Goal: Find contact information: Find contact information

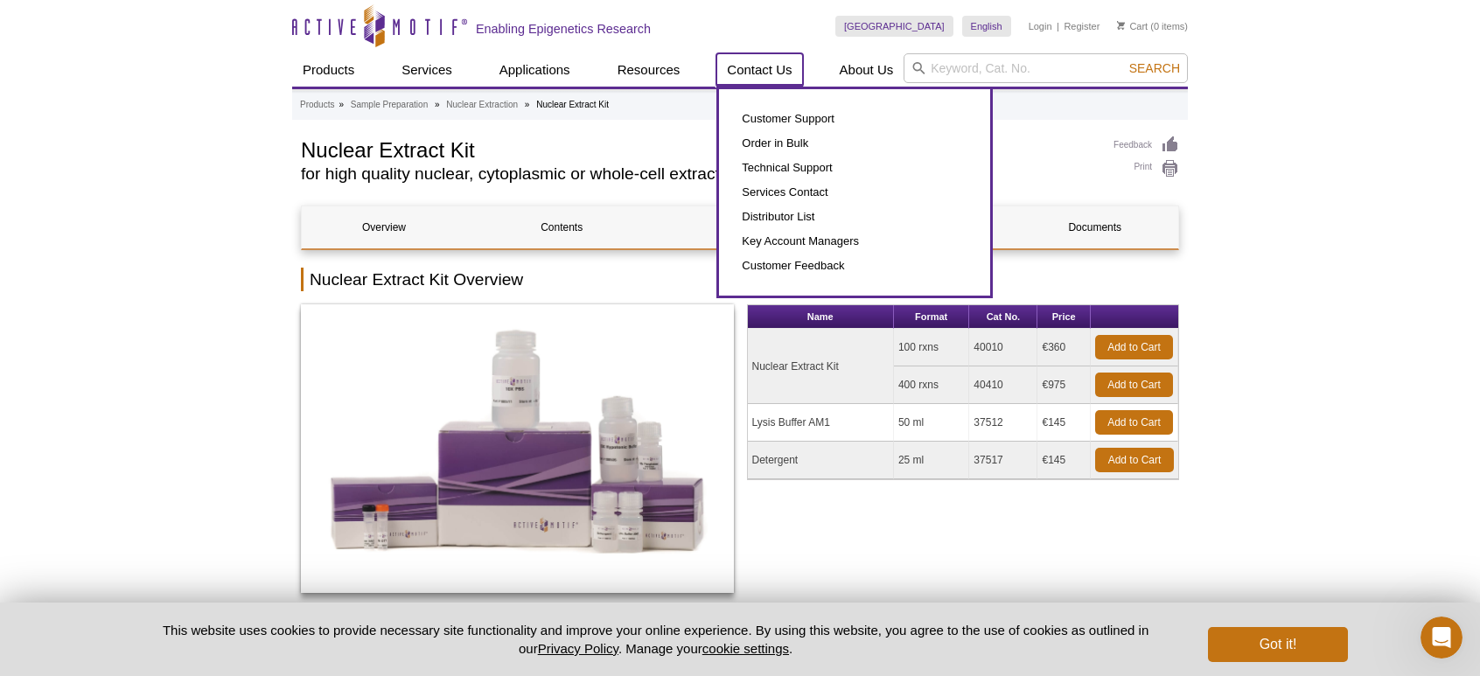
click at [770, 73] on link "Contact Us" at bounding box center [759, 69] width 86 height 33
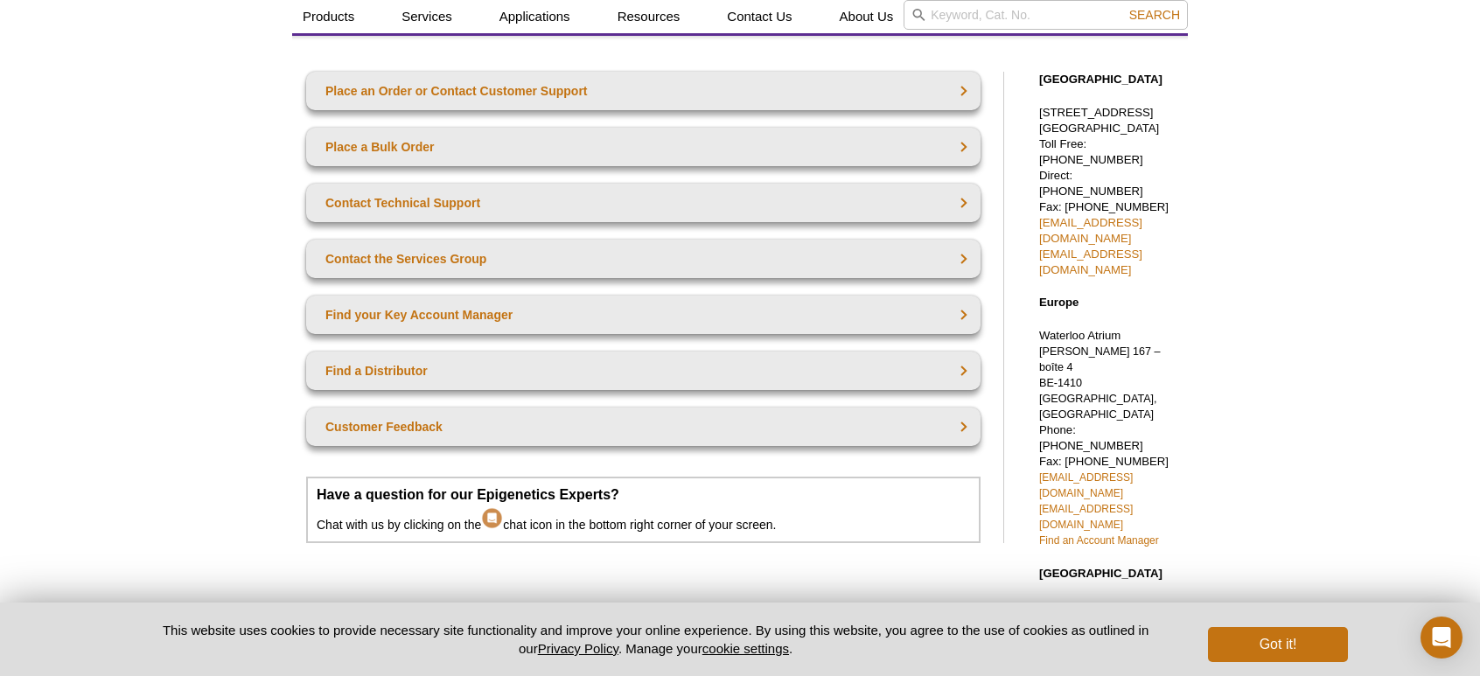
scroll to position [10, 0]
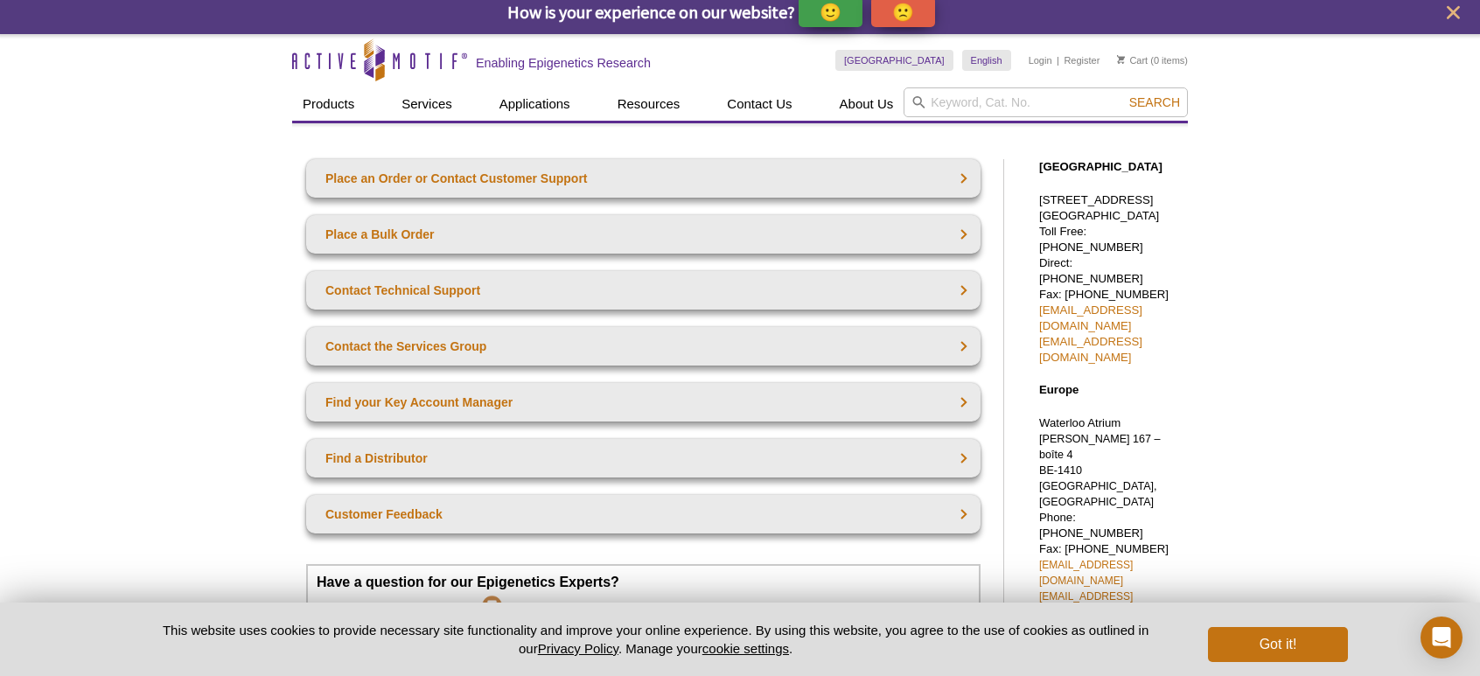
click at [1177, 454] on div "North America 1914 Palomar Oaks Way, Suite 150 Carlsbad, CA 92008 Toll Free: 87…" at bounding box center [1104, 629] width 166 height 974
drag, startPoint x: 1165, startPoint y: 471, endPoint x: 1039, endPoint y: 452, distance: 127.4
click at [1039, 452] on p "Waterloo Atrium Drève Richelle 167 – boîte 4 BE-1410 Waterloo, Belgium Phone: +…" at bounding box center [1109, 525] width 140 height 220
copy span "euro-orders@activemotif.com eurotech@activemotif.com"
click at [1090, 622] on link "Find an Account Manager" at bounding box center [1099, 628] width 120 height 12
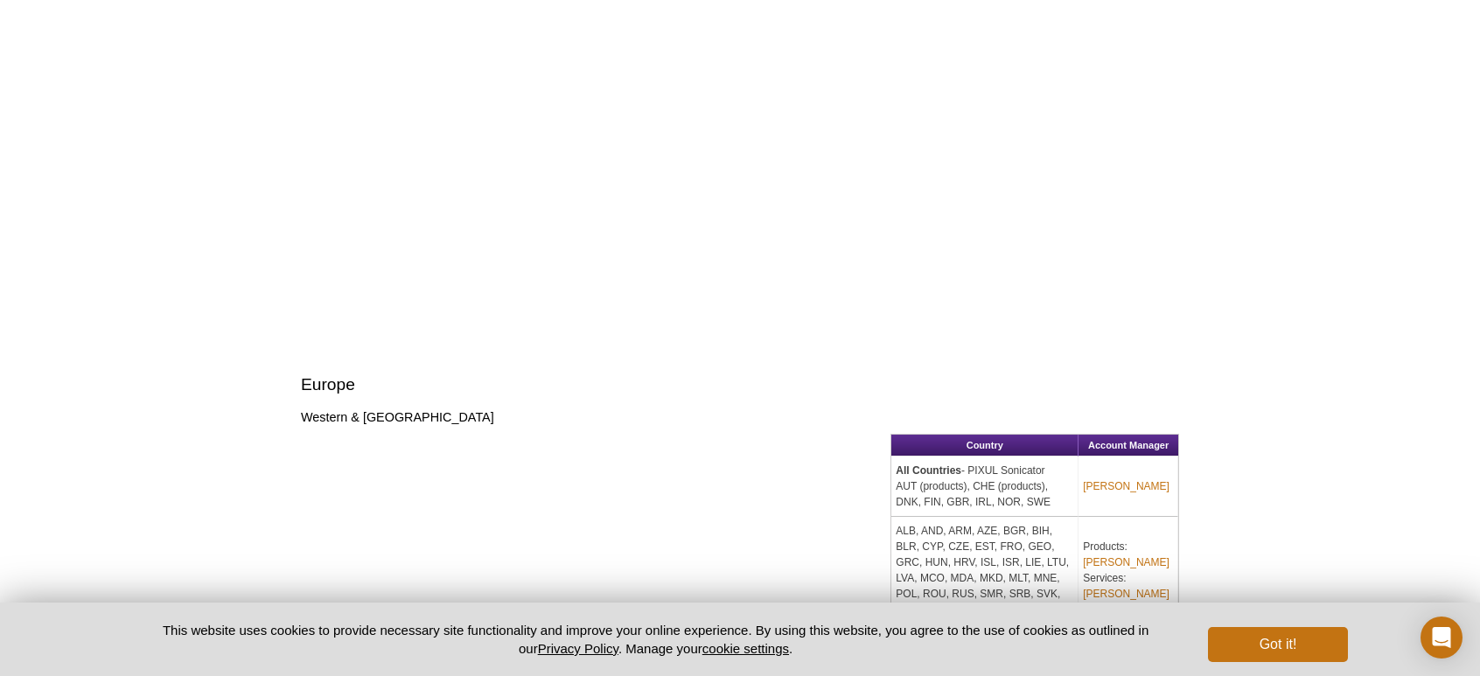
scroll to position [1917, 0]
click at [1123, 478] on link "Anne-Sophie Ay-Berthomieu" at bounding box center [1126, 486] width 87 height 16
click at [1293, 650] on button "Got it!" at bounding box center [1278, 644] width 140 height 35
